Goal: Transaction & Acquisition: Purchase product/service

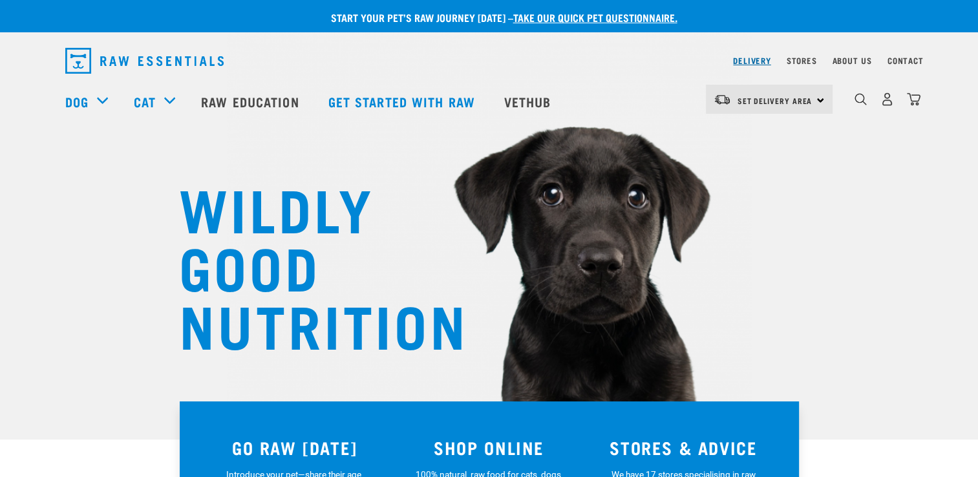
click at [749, 58] on link "Delivery" at bounding box center [751, 60] width 37 height 5
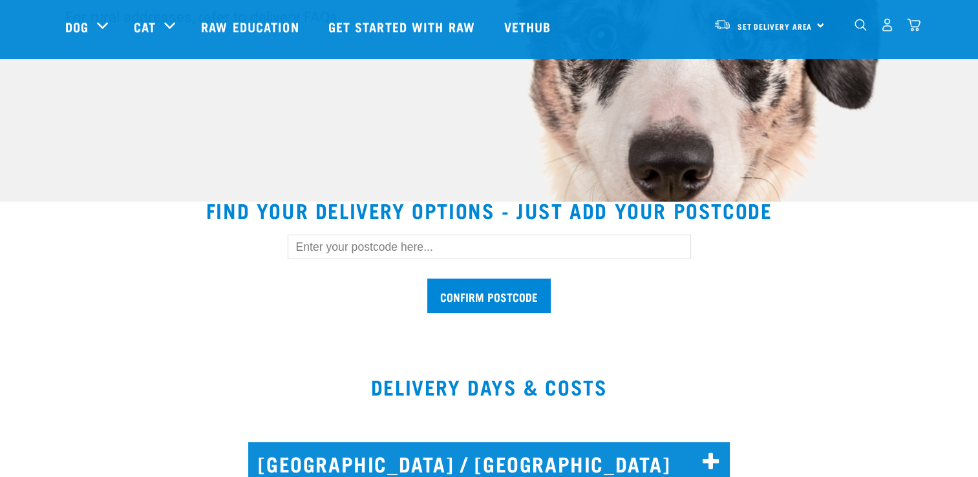
scroll to position [259, 0]
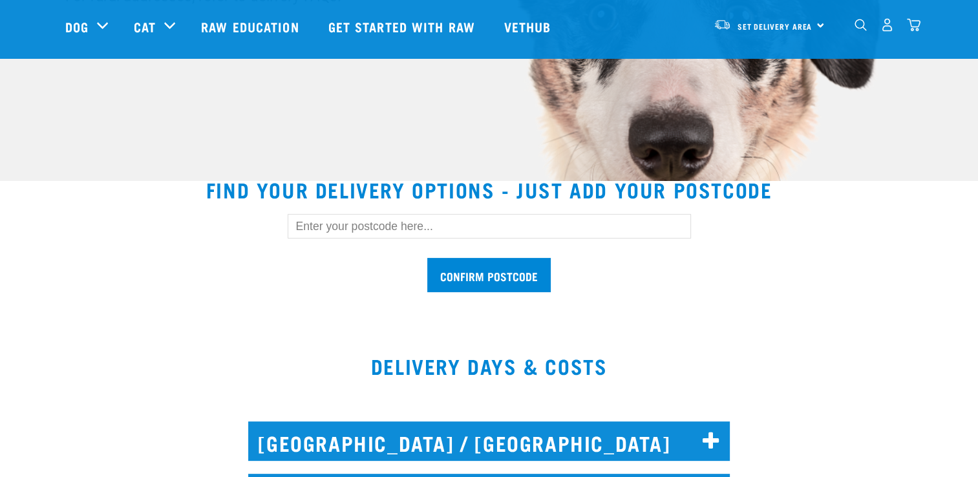
click at [372, 226] on input "text" at bounding box center [489, 226] width 403 height 25
type input "0116"
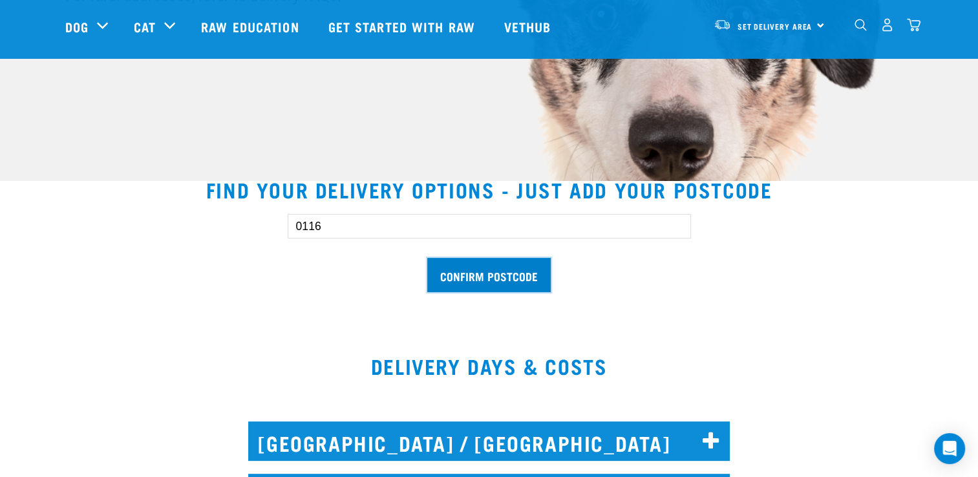
click at [504, 277] on input "Confirm postcode" at bounding box center [488, 275] width 123 height 34
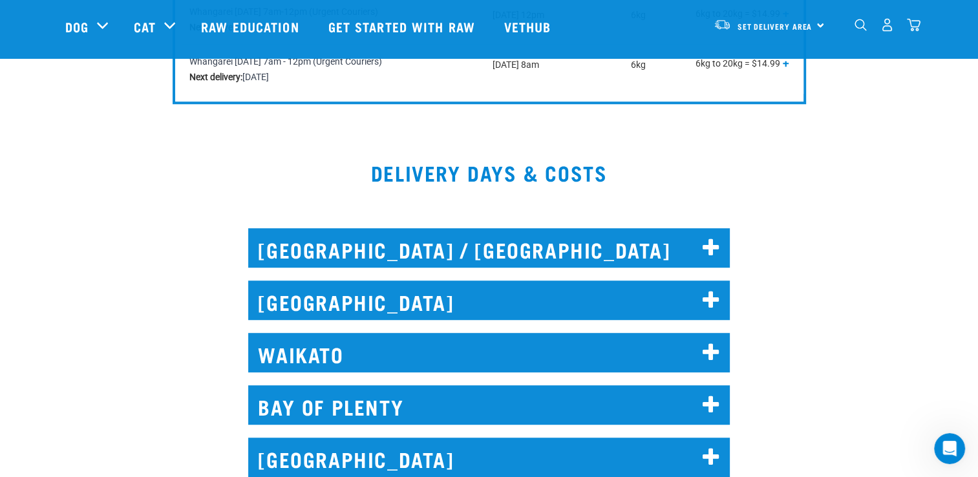
scroll to position [776, 0]
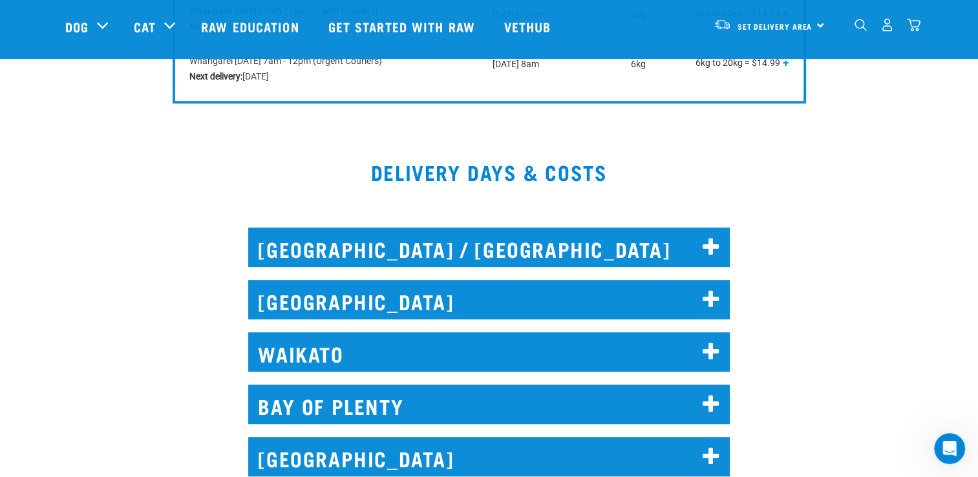
click at [699, 249] on h2 "NORTH AUCKLAND / WHANGAREI" at bounding box center [489, 247] width 482 height 39
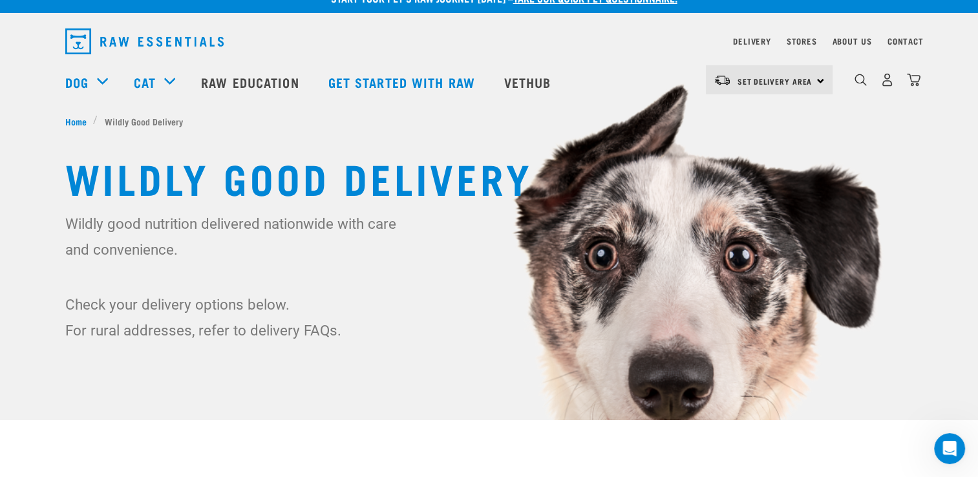
scroll to position [0, 0]
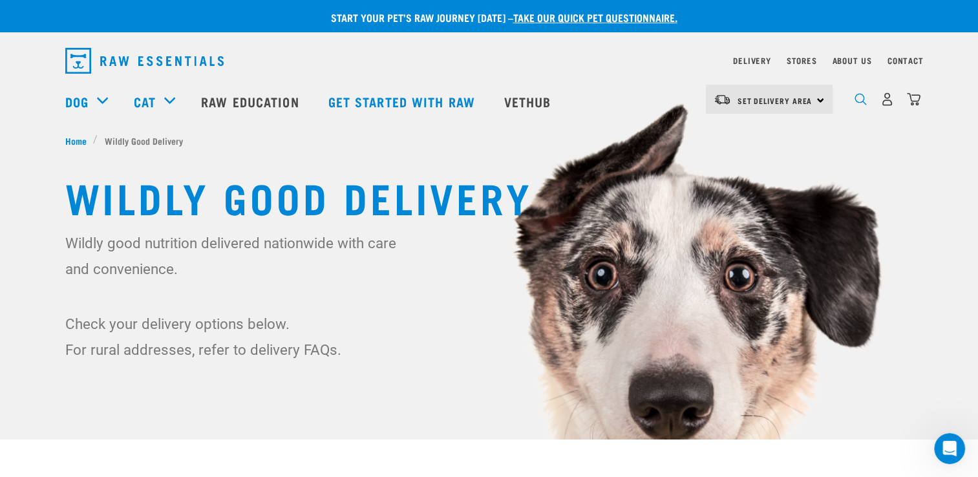
click at [860, 105] on img "dropdown navigation" at bounding box center [860, 99] width 12 height 12
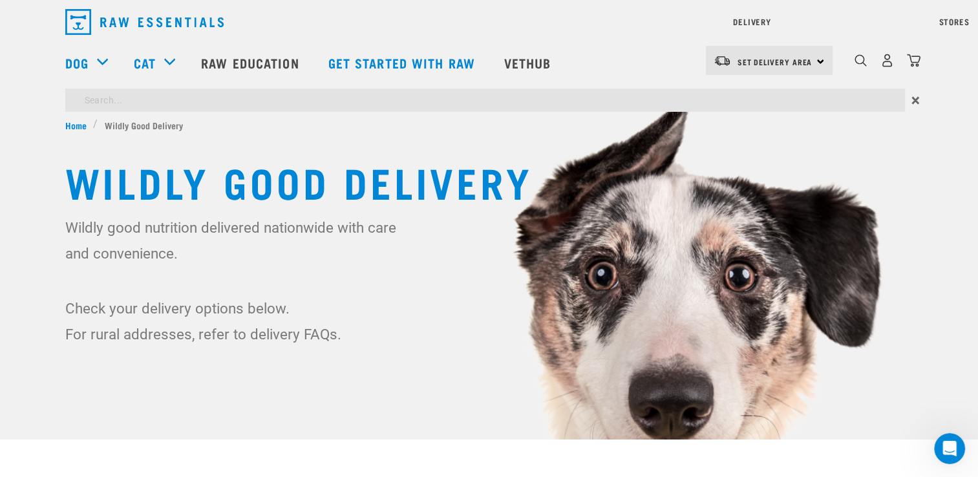
click at [349, 136] on div "Start your pet’s raw journey today – take our quick pet questionnaire. Delivery…" at bounding box center [489, 198] width 978 height 397
click at [320, 100] on input "search" at bounding box center [485, 100] width 840 height 23
type input "venison"
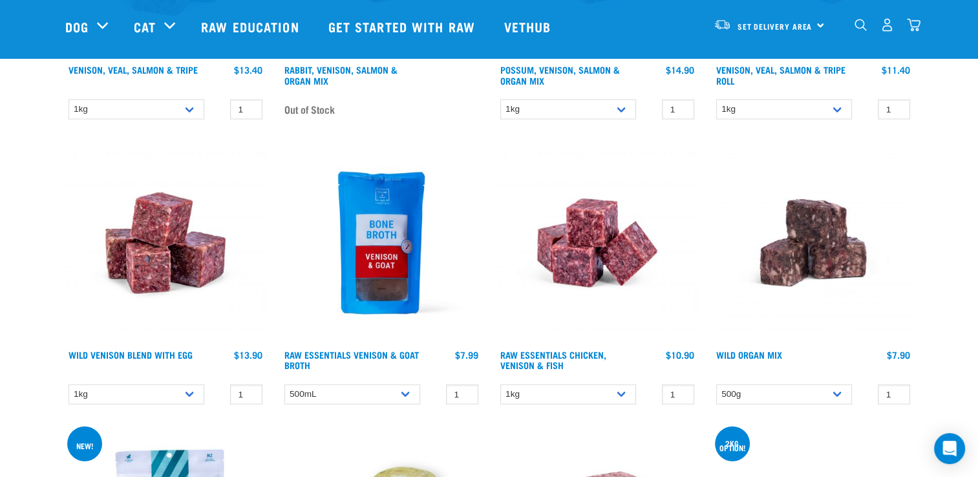
scroll to position [2908, 0]
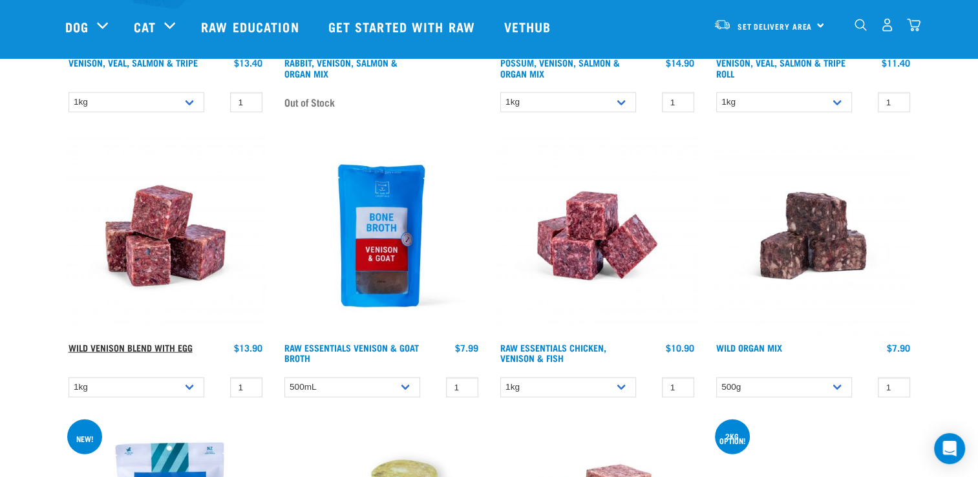
click at [160, 345] on link "Wild Venison Blend with Egg" at bounding box center [131, 347] width 124 height 5
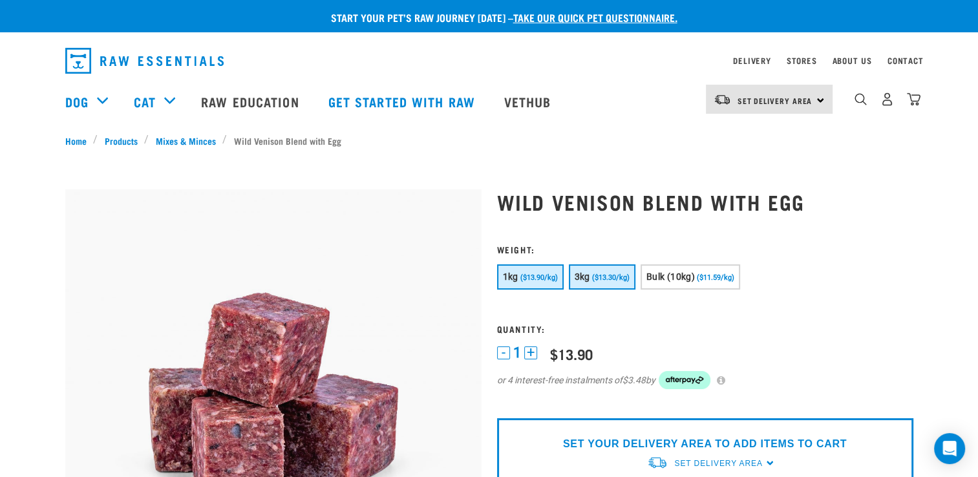
click at [606, 273] on span "($13.30/kg)" at bounding box center [610, 277] width 37 height 8
click at [529, 348] on button "+" at bounding box center [530, 352] width 13 height 13
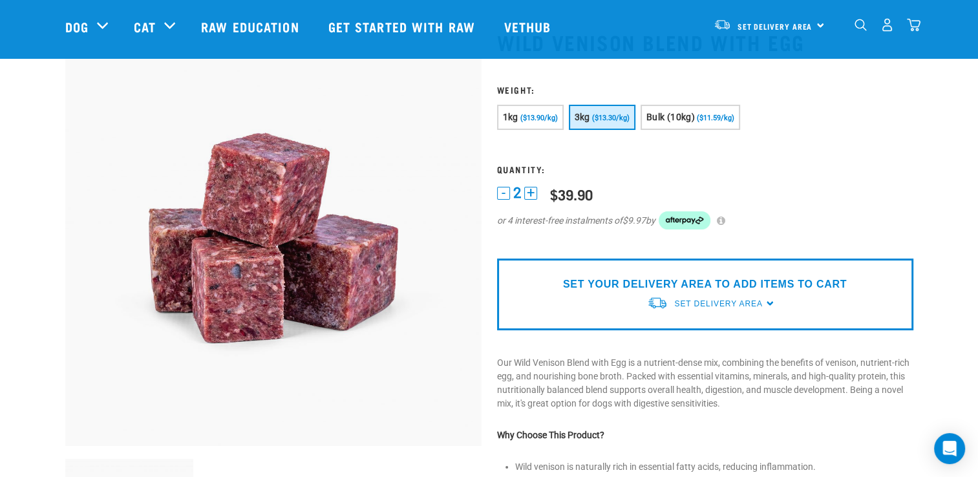
click at [504, 193] on button "-" at bounding box center [503, 193] width 13 height 13
click at [690, 115] on span "Bulk (10kg)" at bounding box center [670, 117] width 48 height 10
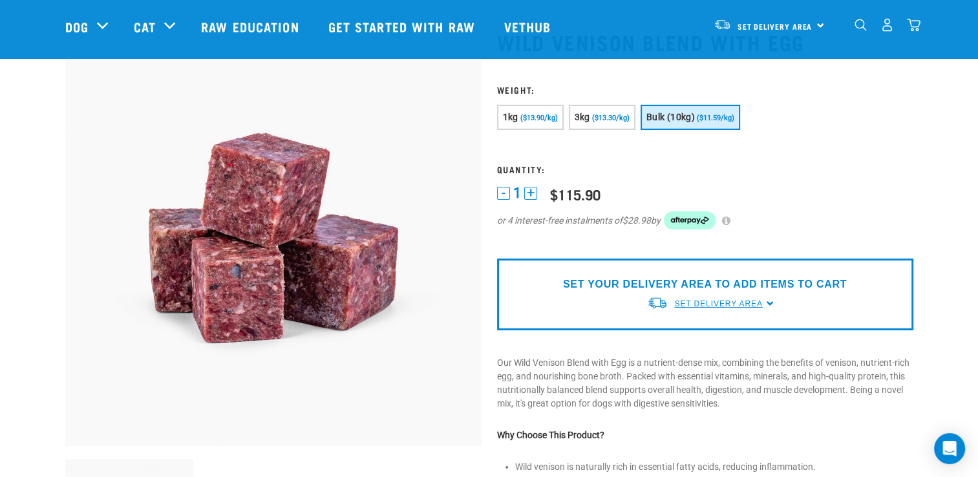
click at [706, 302] on span "Set Delivery Area" at bounding box center [718, 303] width 88 height 9
click at [699, 335] on link "[GEOGRAPHIC_DATA]" at bounding box center [711, 333] width 129 height 21
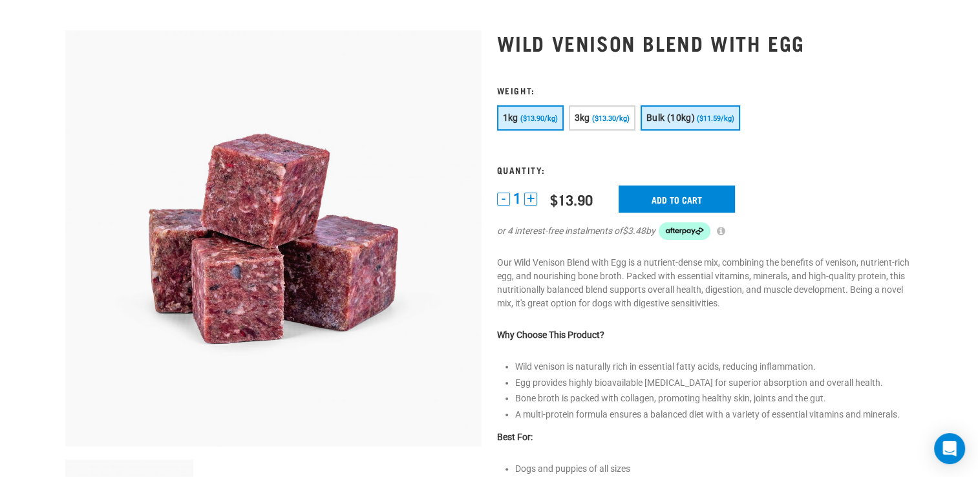
click at [666, 120] on span "Bulk (10kg)" at bounding box center [670, 117] width 48 height 10
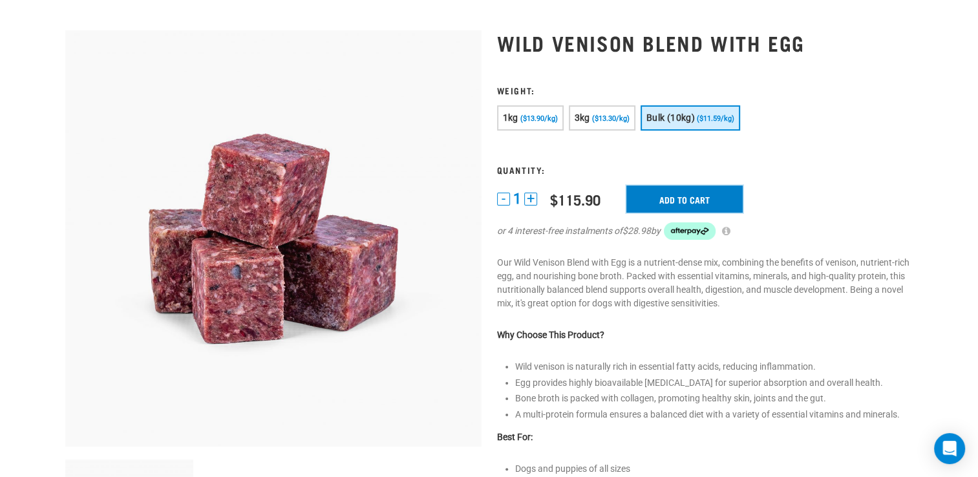
click at [679, 200] on input "Add to cart" at bounding box center [684, 198] width 116 height 27
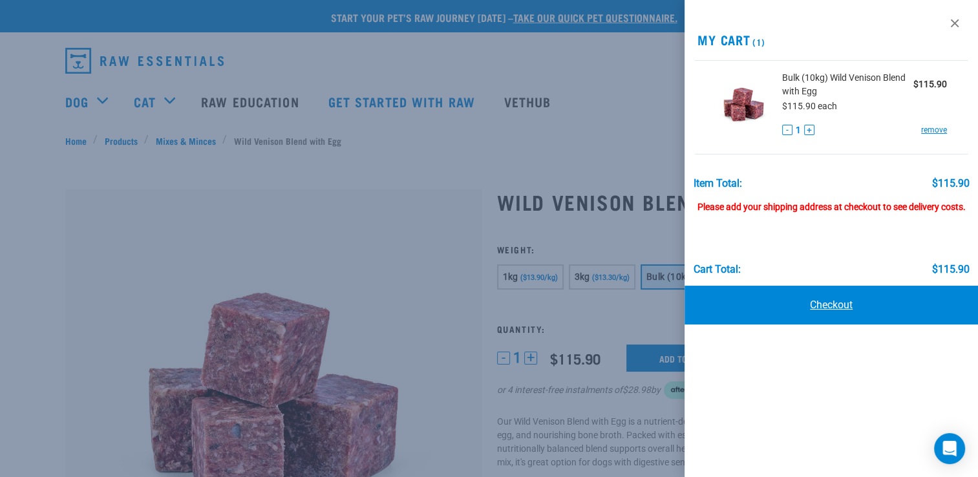
click at [827, 305] on link "Checkout" at bounding box center [830, 305] width 293 height 39
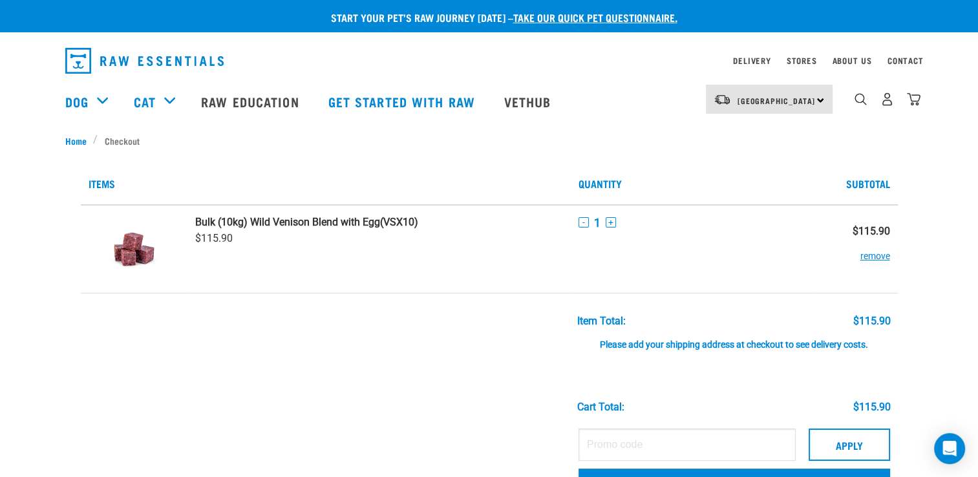
click at [798, 339] on div "Please add your shipping address at checkout to see delivery costs." at bounding box center [733, 338] width 313 height 23
click at [796, 344] on div "Please add your shipping address at checkout to see delivery costs." at bounding box center [733, 338] width 313 height 23
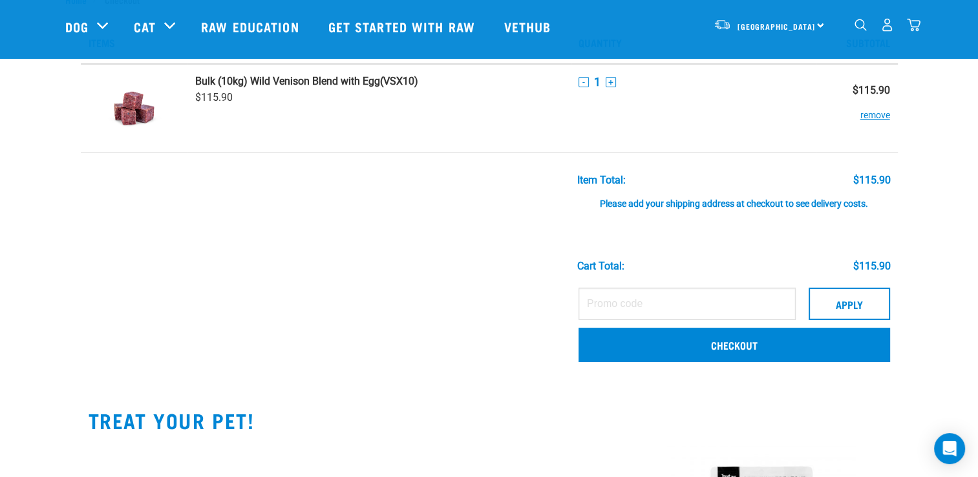
scroll to position [129, 0]
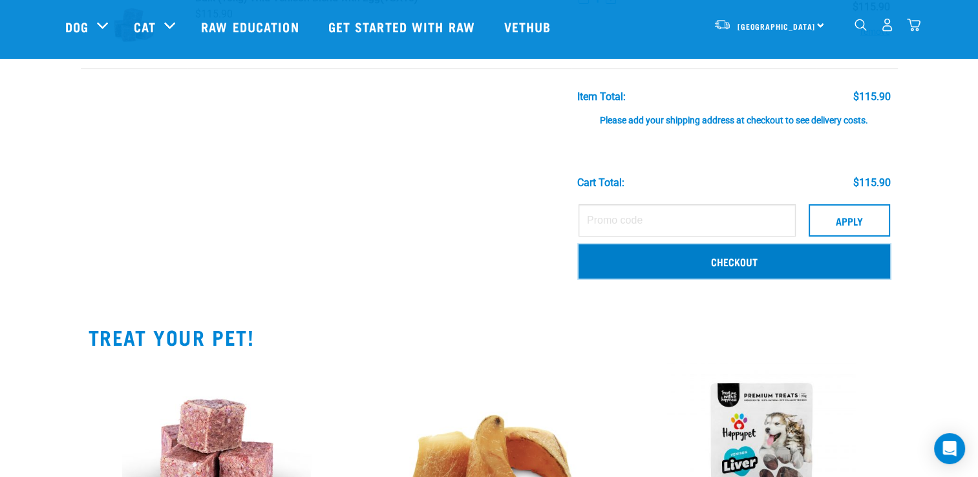
click at [766, 264] on link "Checkout" at bounding box center [734, 261] width 312 height 34
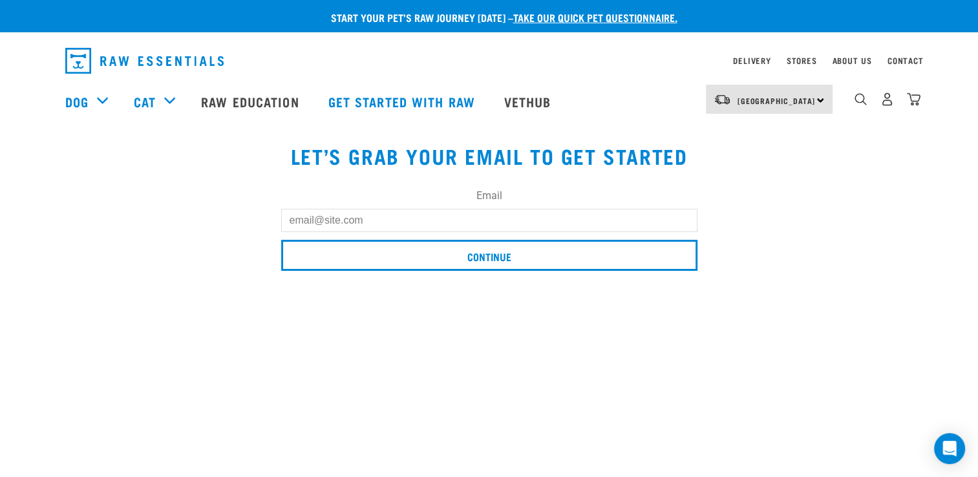
click at [413, 216] on input "Email" at bounding box center [489, 220] width 416 height 23
type input "[PERSON_NAME][EMAIL_ADDRESS][DOMAIN_NAME]"
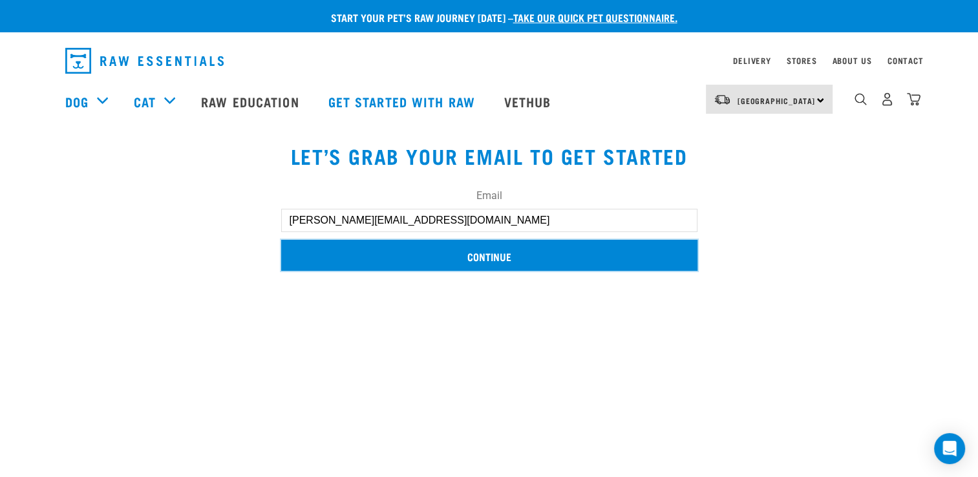
click at [414, 254] on input "Continue" at bounding box center [489, 255] width 416 height 31
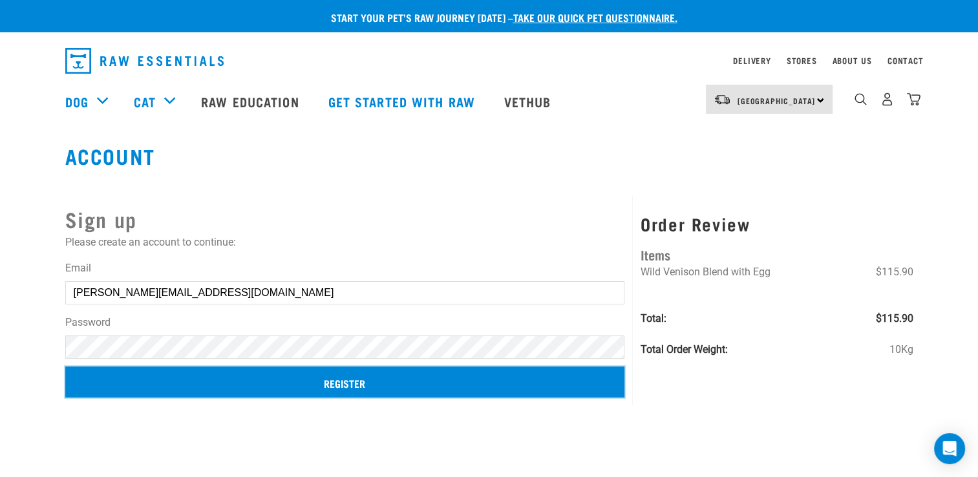
click at [308, 370] on input "Register" at bounding box center [345, 381] width 560 height 31
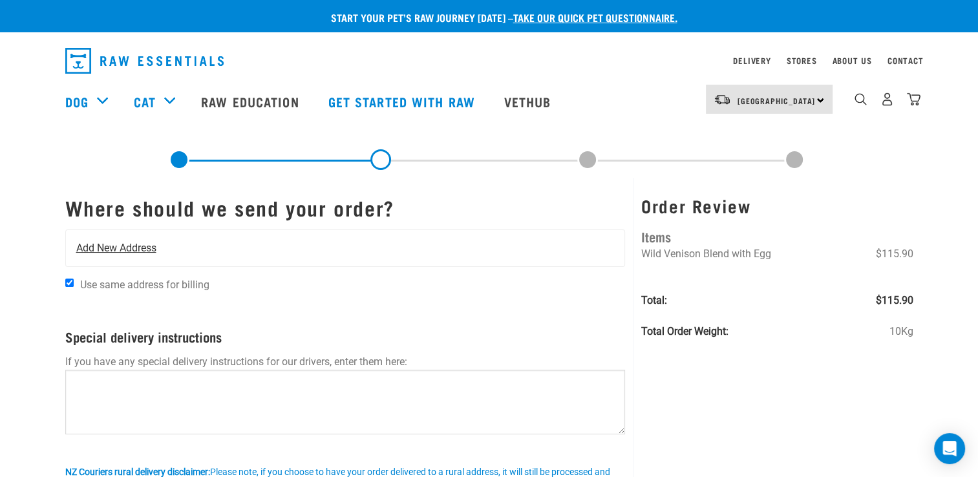
click at [171, 247] on div "Add New Address" at bounding box center [345, 248] width 559 height 36
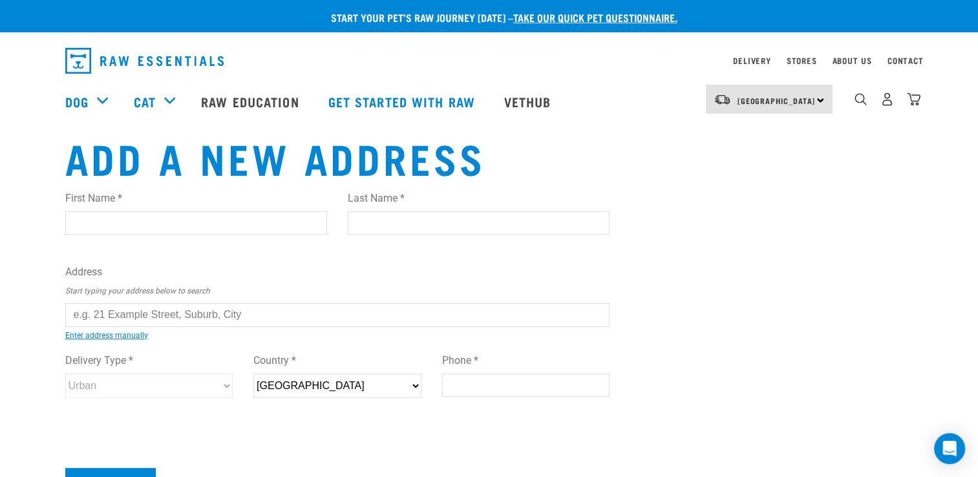
click at [142, 226] on input "First Name *" at bounding box center [196, 222] width 262 height 23
type input "[PERSON_NAME]"
type input "Gentil"
type input "Ruakaka"
type input "0116"
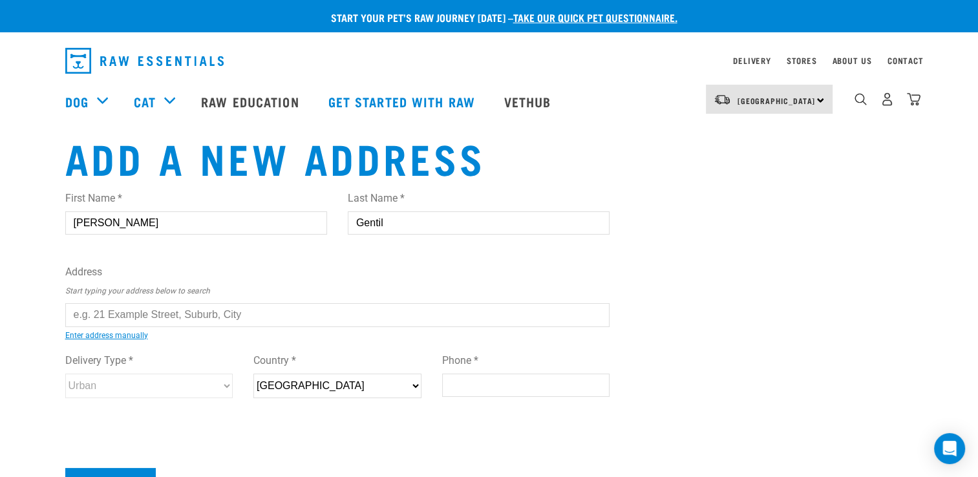
type input "0211586905"
click at [202, 315] on input "text" at bounding box center [337, 314] width 545 height 23
click at [79, 324] on ul "60 Ata -mahina Way, Ruakaka 0116 60 Ata whai Lane, Belfast, Christchurch 8051 6…" at bounding box center [79, 324] width 0 height 0
type input "60 Ata-mahina Way, Ruakaka 0116"
type input "60 Ata-mahina Way"
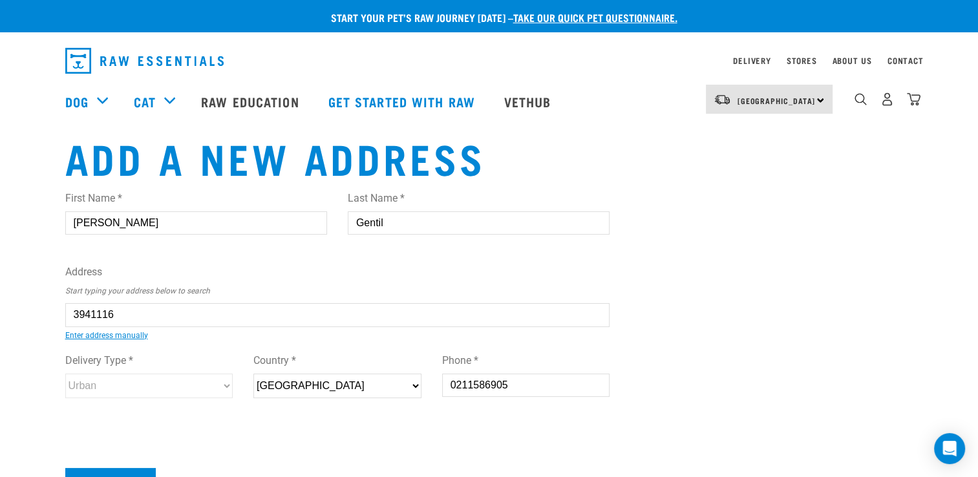
type input "Ruakākā"
type input "Northland"
select select "NTL"
select select "Urban"
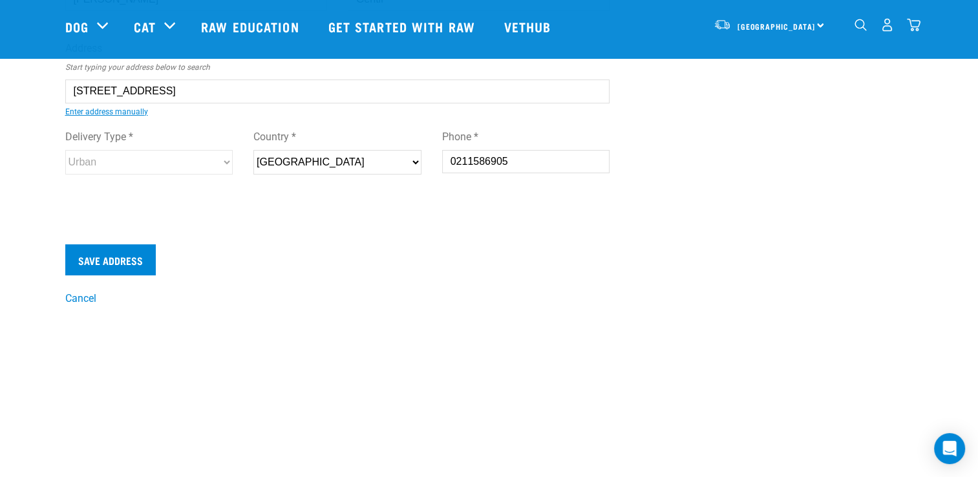
scroll to position [129, 0]
type input "60 Ata-mahina Way, Ruakaka 0116"
click at [137, 265] on input "Save Address" at bounding box center [110, 259] width 90 height 31
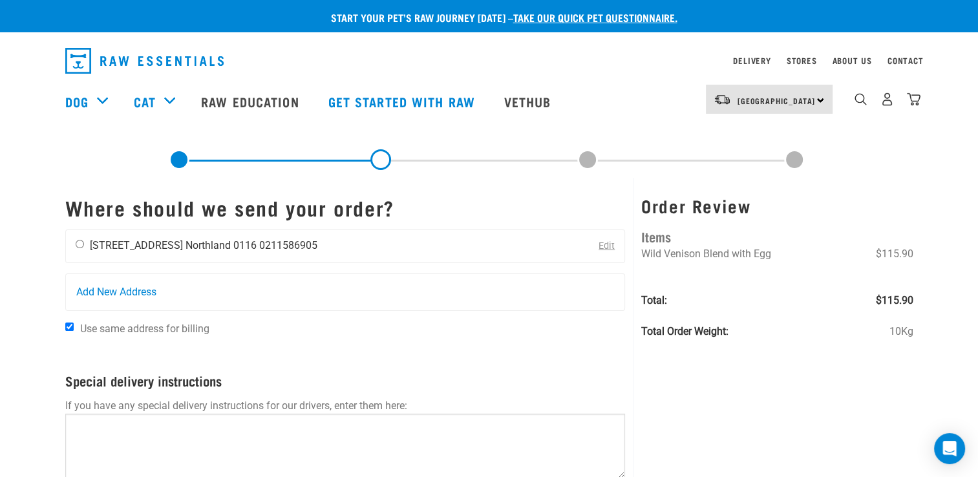
click at [80, 244] on input "radio" at bounding box center [80, 244] width 8 height 8
radio input "true"
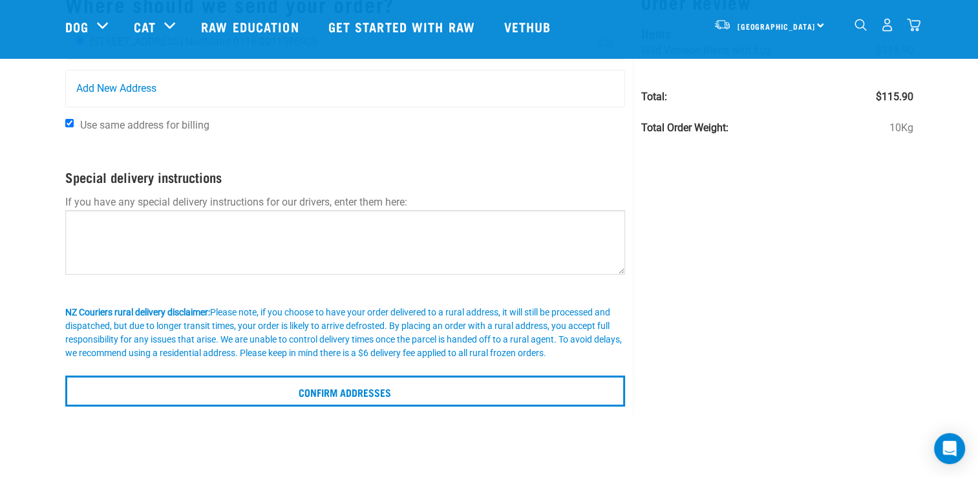
scroll to position [129, 0]
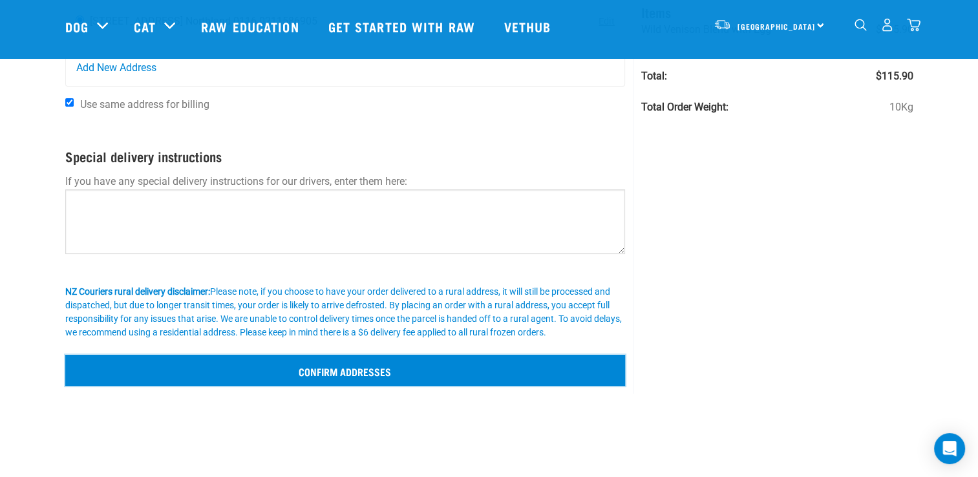
click at [318, 370] on input "Confirm addresses" at bounding box center [345, 370] width 560 height 31
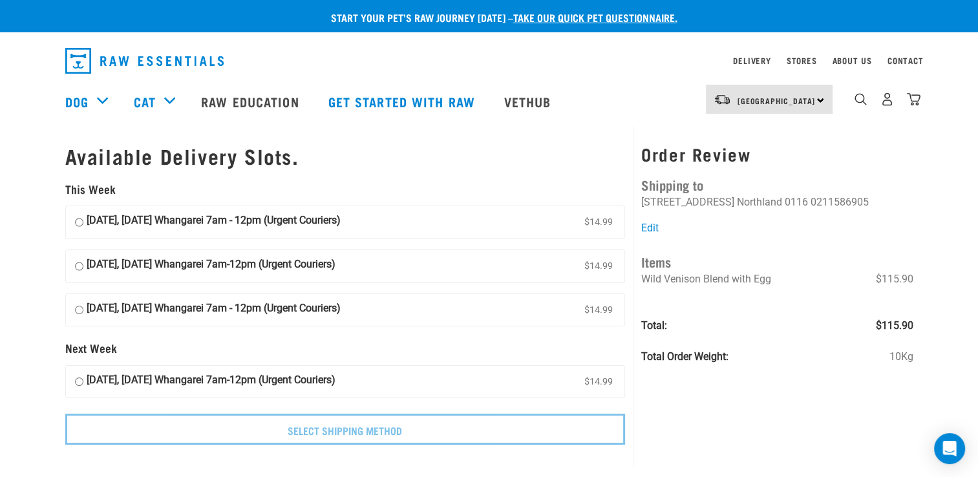
click at [78, 222] on input "[DATE], [DATE] Whangarei 7am - 12pm (Urgent Couriers) $14.99" at bounding box center [79, 222] width 8 height 19
radio input "true"
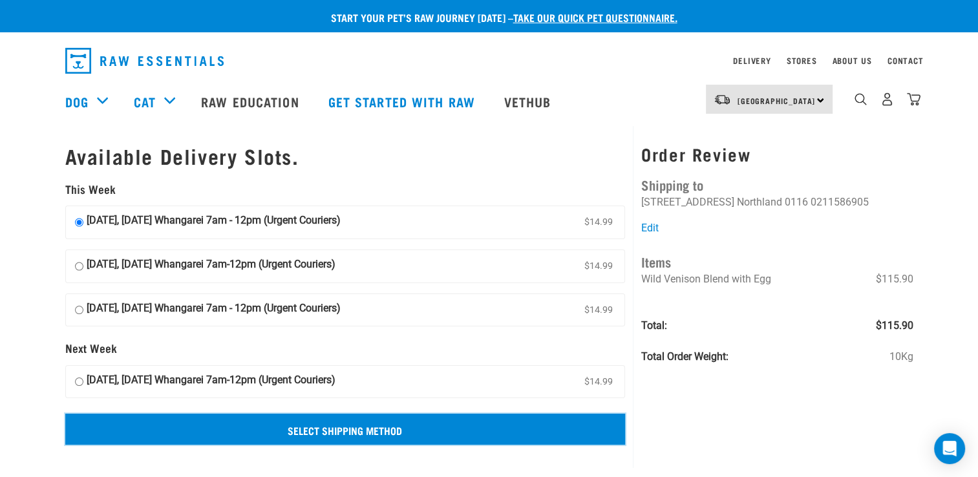
click at [392, 425] on input "Select Shipping Method" at bounding box center [345, 429] width 560 height 31
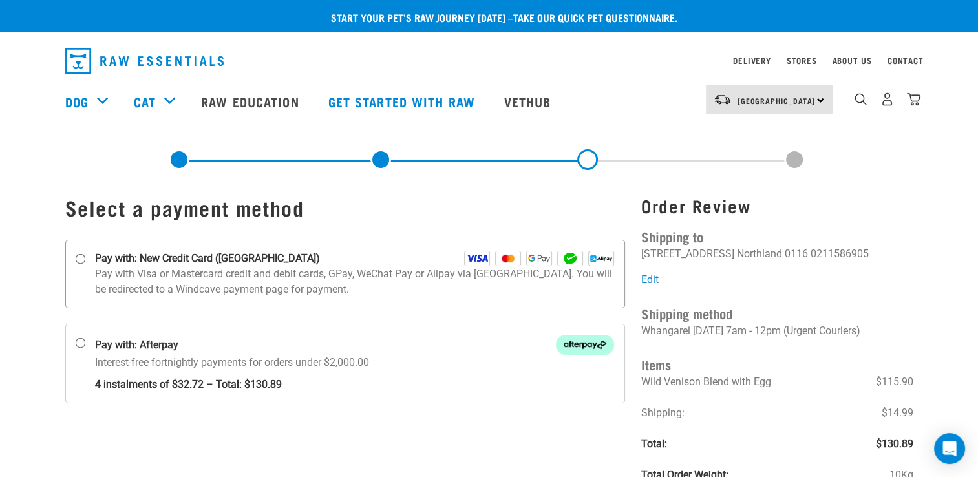
click at [82, 257] on input "Pay with: New Credit Card (Windcave)" at bounding box center [80, 259] width 10 height 10
radio input "true"
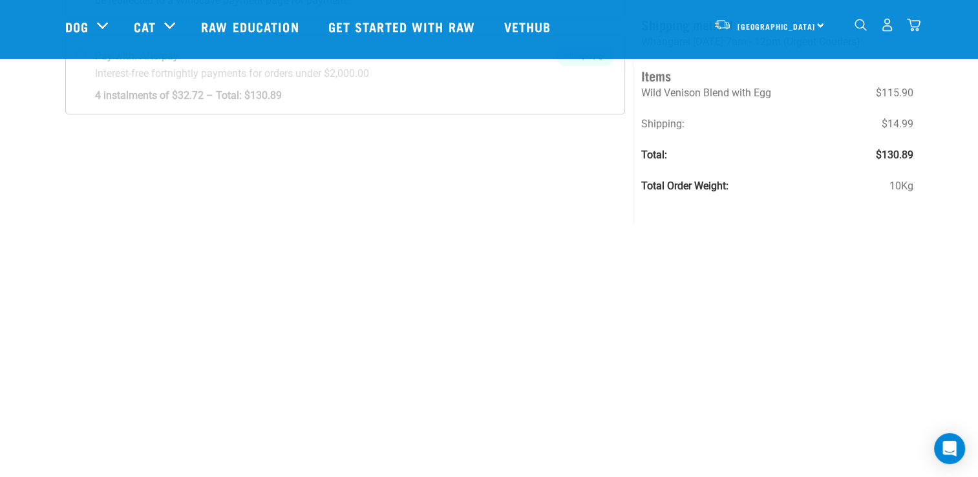
scroll to position [65, 0]
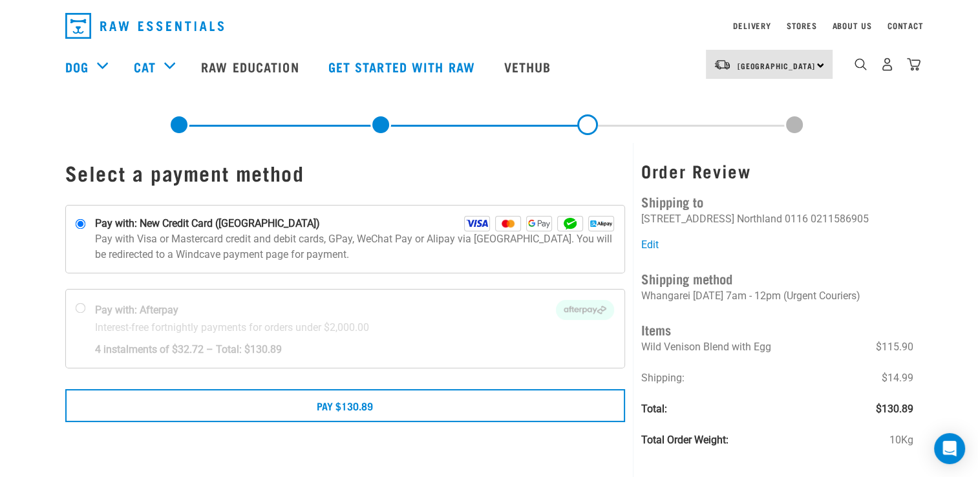
scroll to position [65, 0]
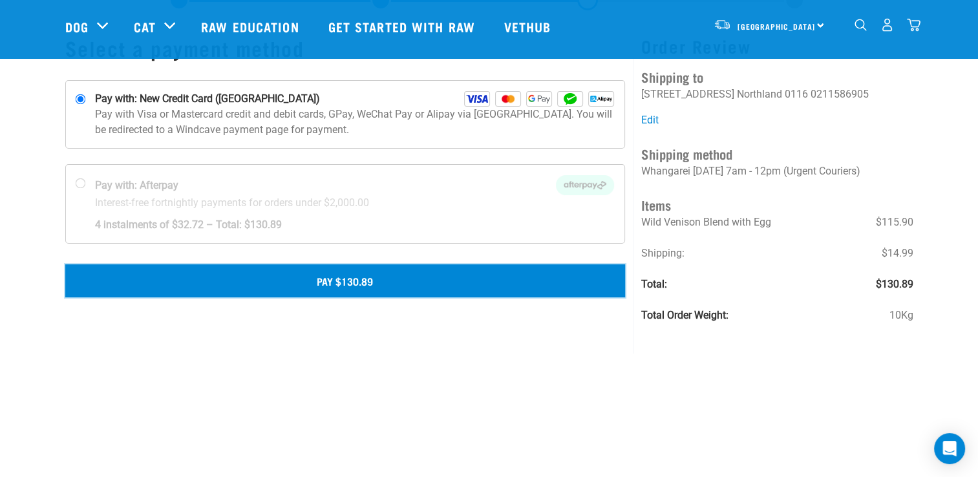
click at [403, 283] on button "Pay $130.89" at bounding box center [345, 280] width 560 height 32
